Goal: Check status: Check status

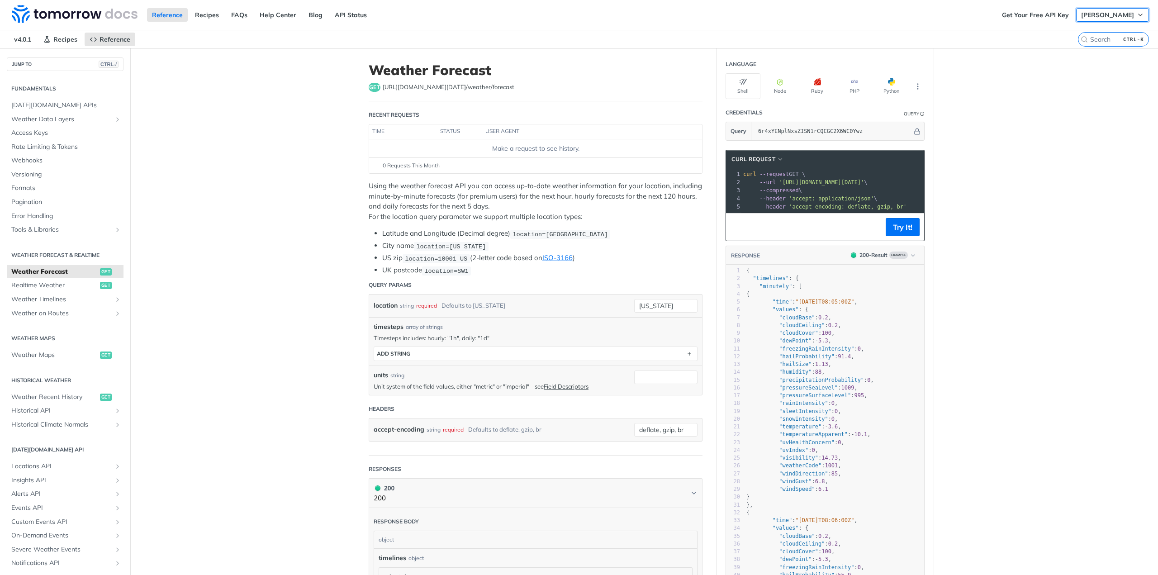
click at [1099, 15] on span "[PERSON_NAME]" at bounding box center [1107, 15] width 53 height 8
click at [344, 16] on link "API Status" at bounding box center [351, 15] width 42 height 14
click at [1128, 16] on button "[PERSON_NAME]" at bounding box center [1112, 15] width 73 height 14
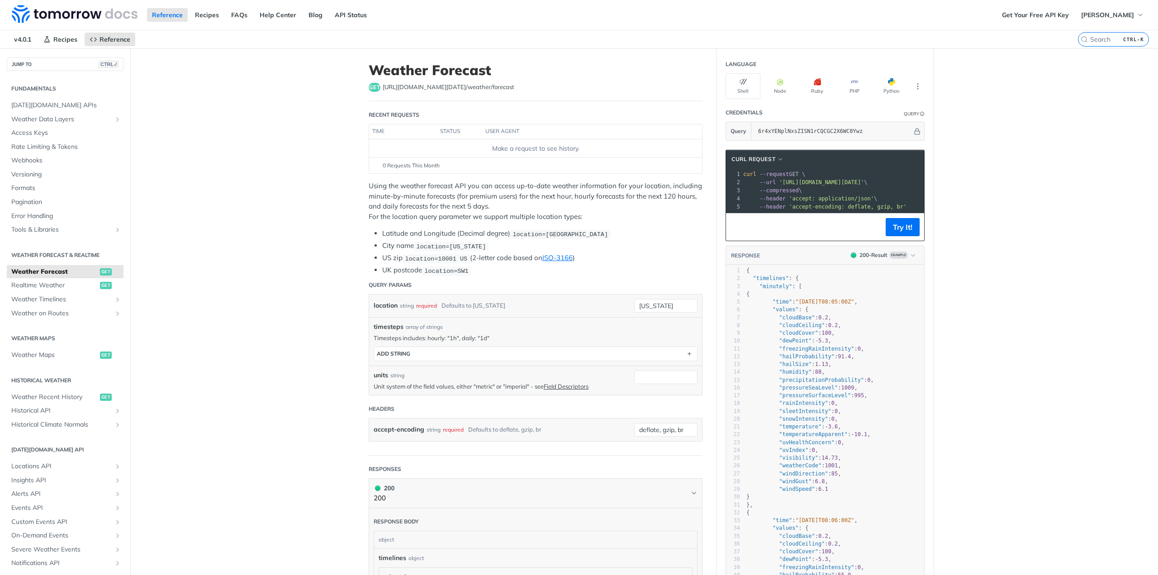
click at [1017, 28] on div "Get Your Free API Key [PERSON_NAME]" at bounding box center [1077, 15] width 161 height 30
click at [1032, 12] on link "Get Your Free API Key" at bounding box center [1035, 15] width 77 height 14
